Goal: Find specific page/section: Find specific page/section

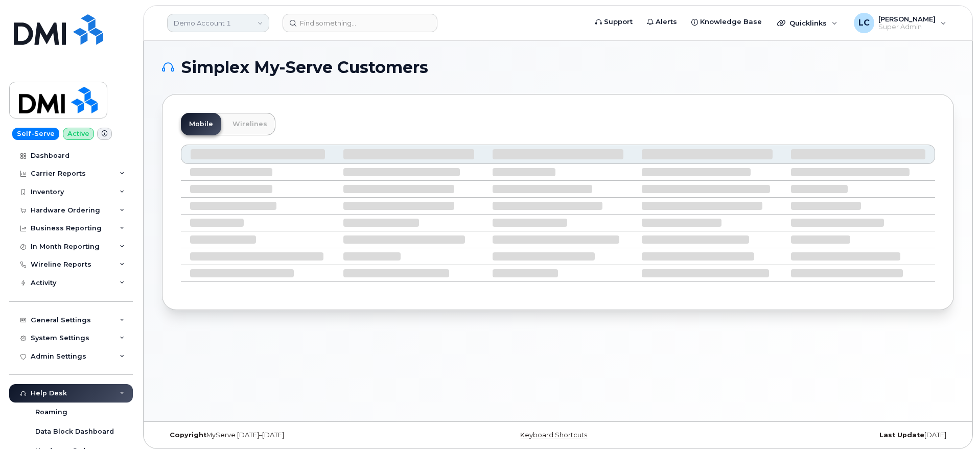
click at [210, 16] on link "Demo Account 1" at bounding box center [218, 23] width 102 height 18
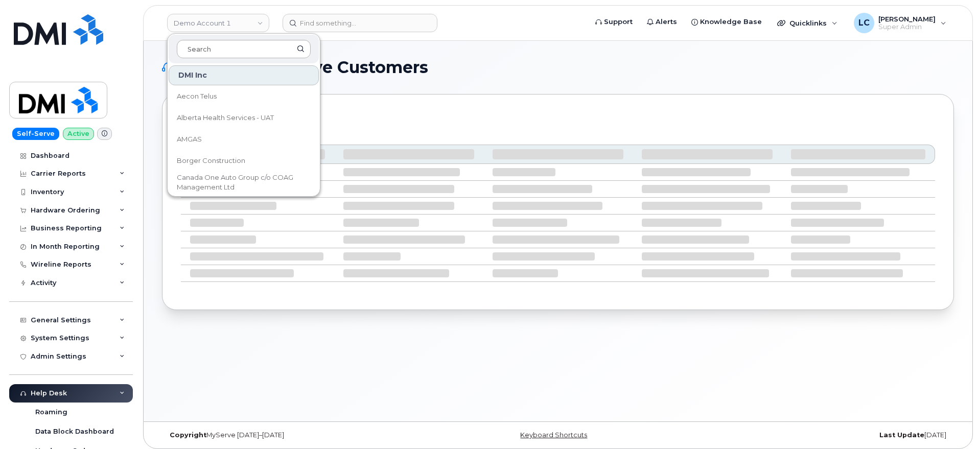
click at [227, 46] on input at bounding box center [244, 49] width 134 height 18
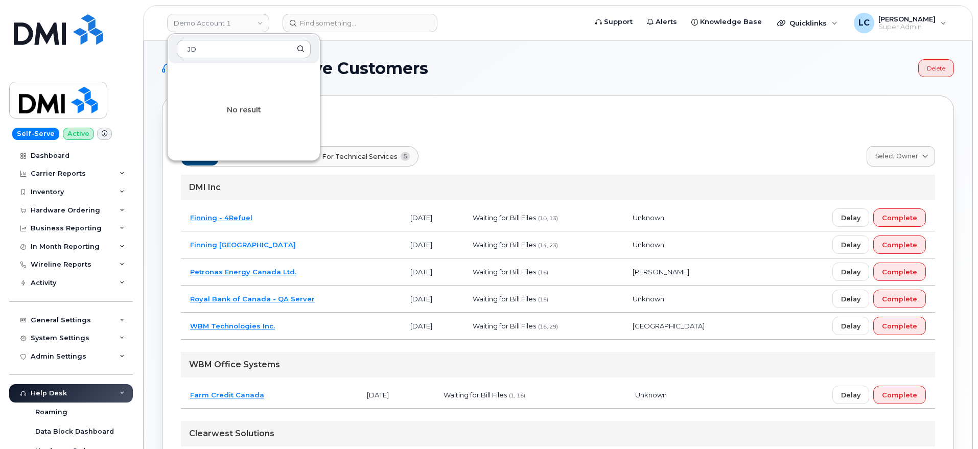
type input "J"
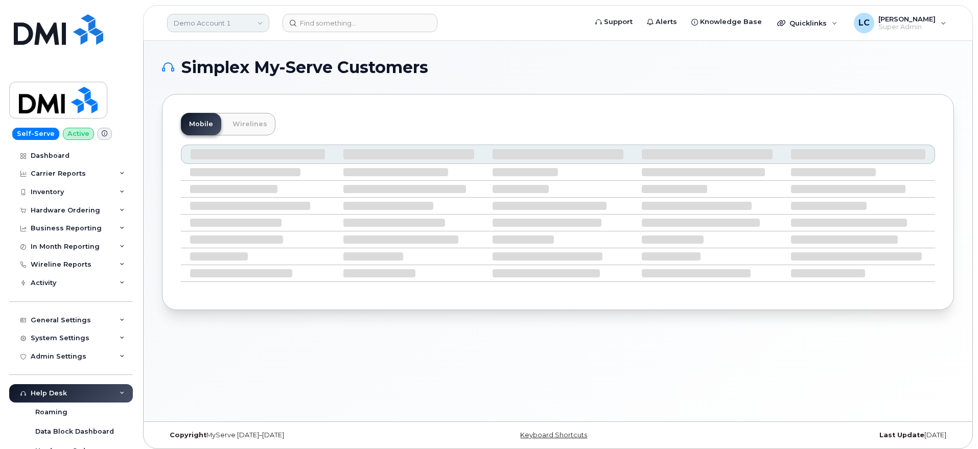
click at [222, 21] on link "Demo Account 1" at bounding box center [218, 23] width 102 height 18
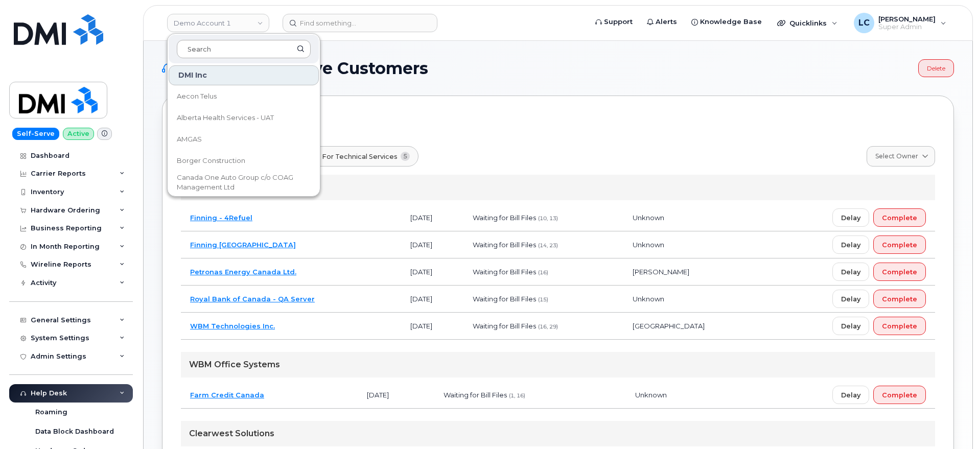
click at [229, 54] on input at bounding box center [244, 49] width 134 height 18
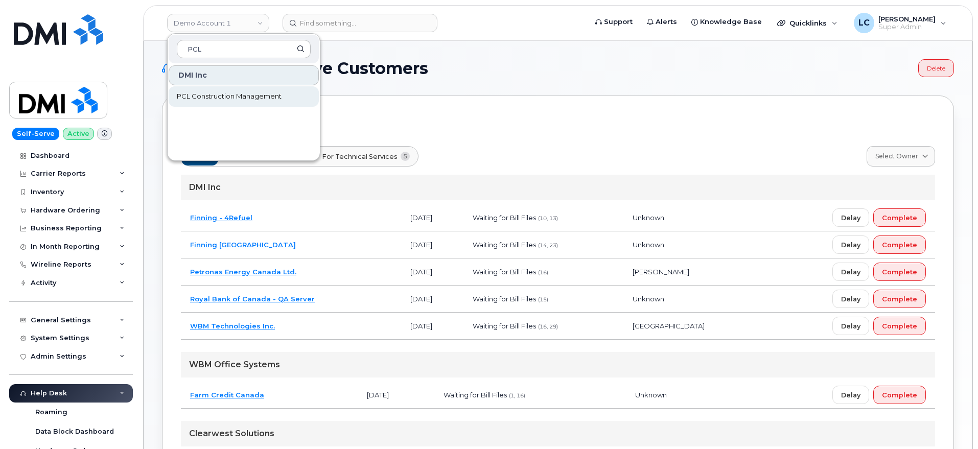
type input "PCL"
click at [238, 101] on link "PCL Construction Management" at bounding box center [244, 96] width 150 height 20
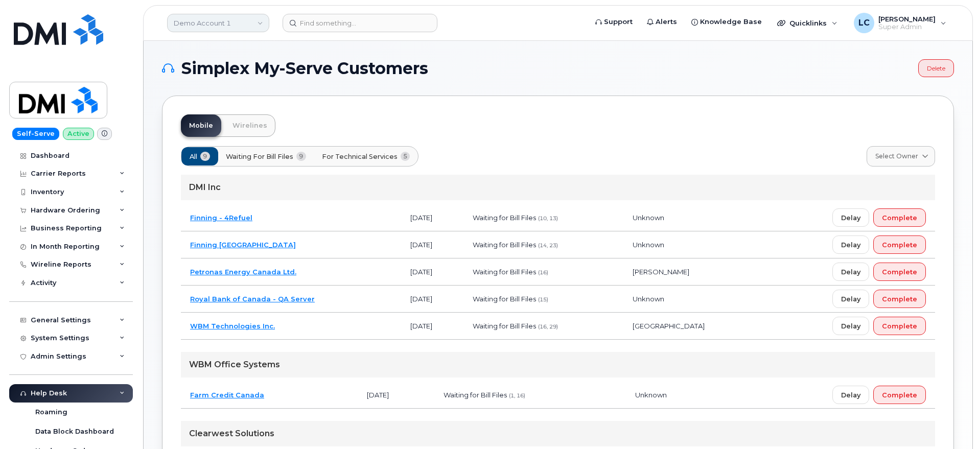
click at [222, 23] on link "Demo Account 1" at bounding box center [218, 23] width 102 height 18
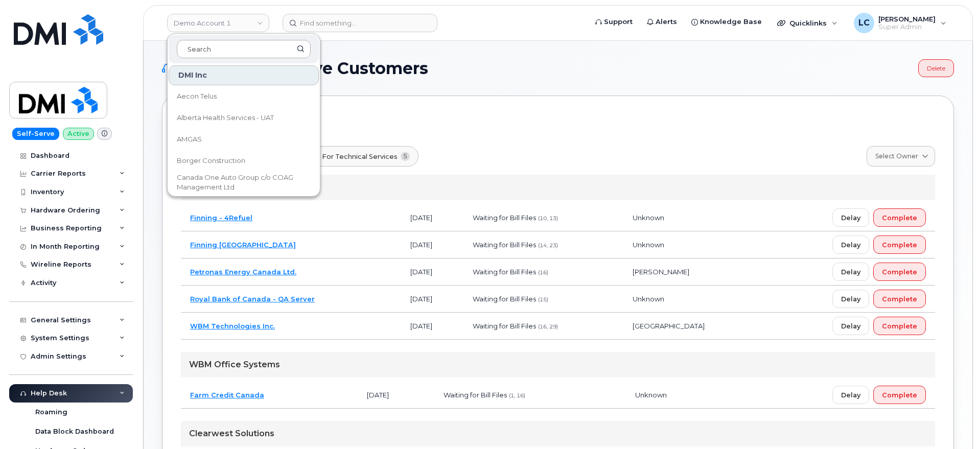
click at [222, 55] on input at bounding box center [244, 49] width 134 height 18
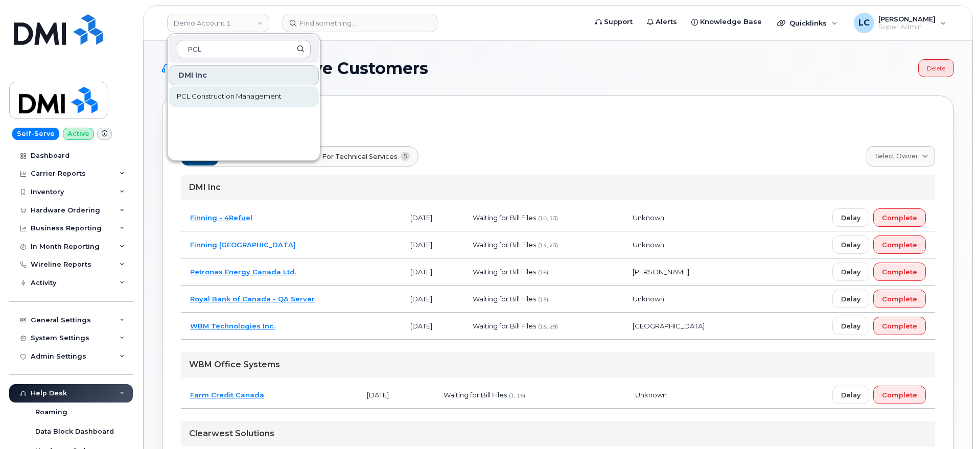
type input "PCL"
click at [244, 95] on span "PCL Construction Management" at bounding box center [229, 96] width 105 height 10
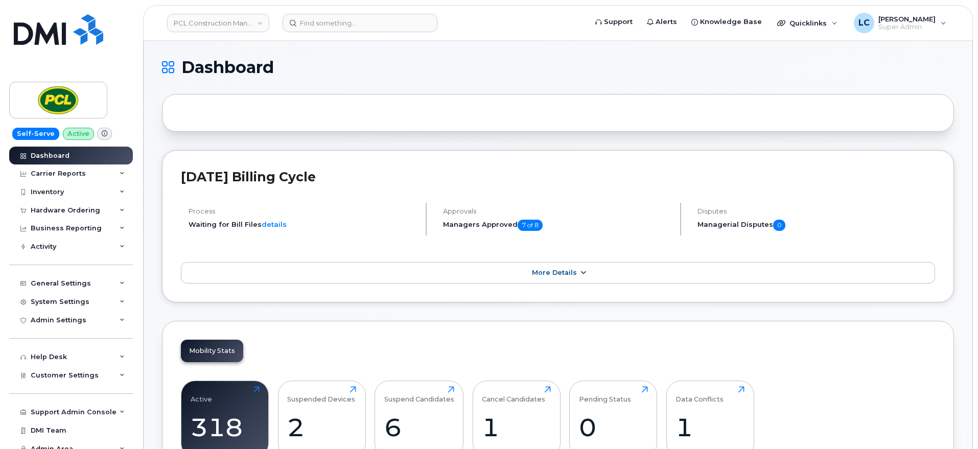
click at [619, 274] on link "More Details" at bounding box center [558, 272] width 754 height 21
